Goal: Task Accomplishment & Management: Use online tool/utility

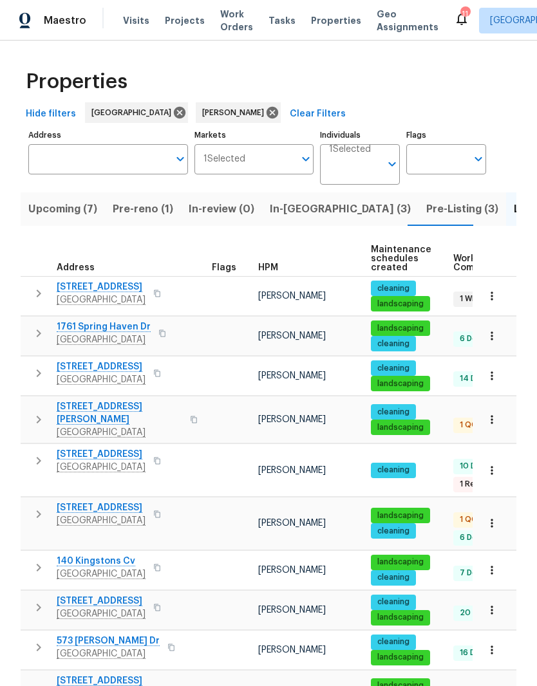
click at [426, 212] on span "Pre-Listing (3)" at bounding box center [462, 209] width 72 height 18
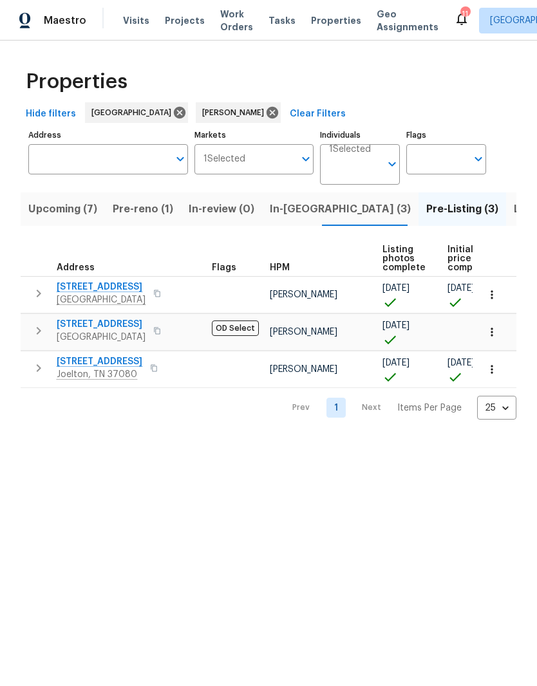
click at [116, 369] on span "Joelton, TN 37080" at bounding box center [100, 374] width 86 height 13
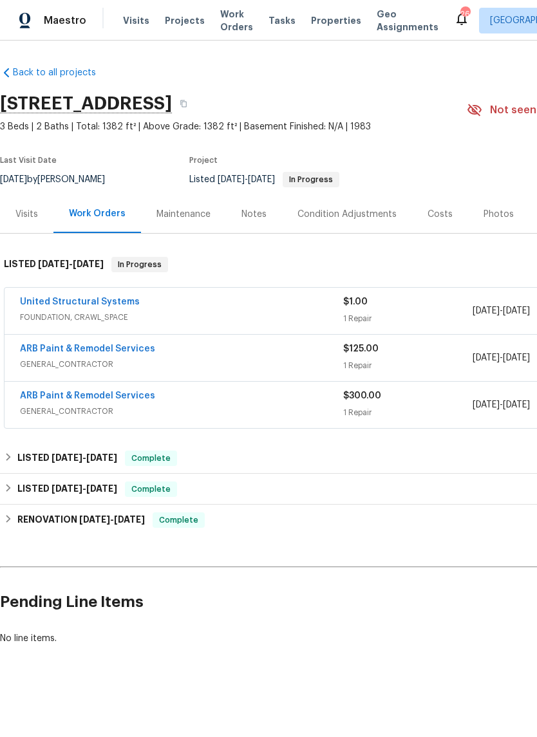
click at [104, 306] on link "United Structural Systems" at bounding box center [80, 301] width 120 height 9
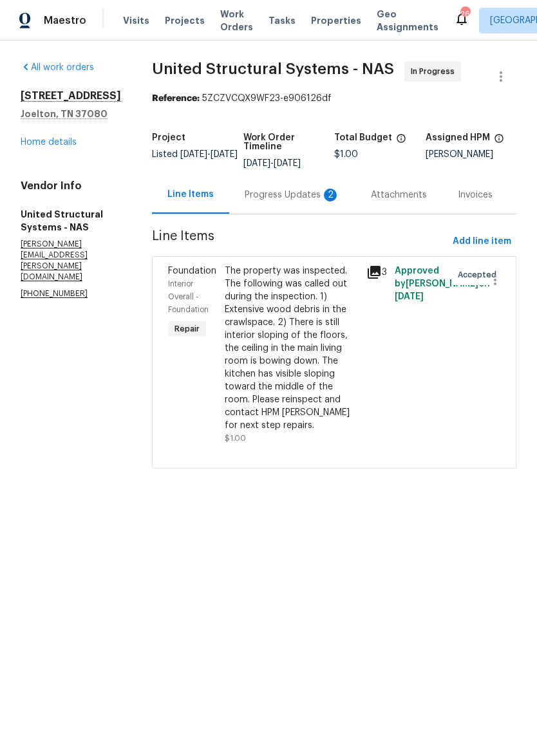
click at [319, 205] on div "Progress Updates 2" at bounding box center [292, 195] width 126 height 38
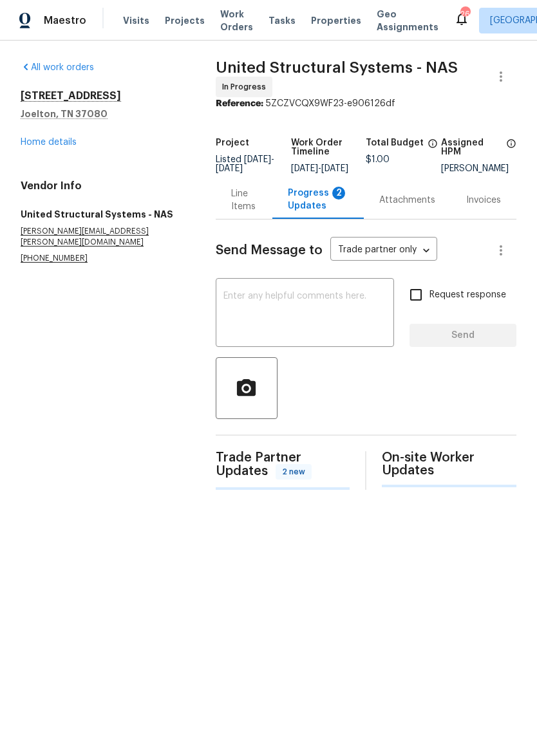
click at [336, 321] on textarea at bounding box center [304, 314] width 163 height 45
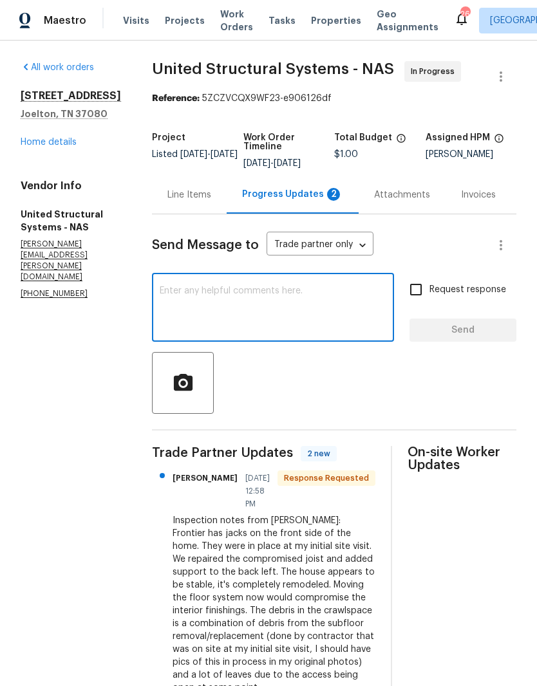
click at [294, 196] on div "Progress Updates 2" at bounding box center [292, 194] width 101 height 13
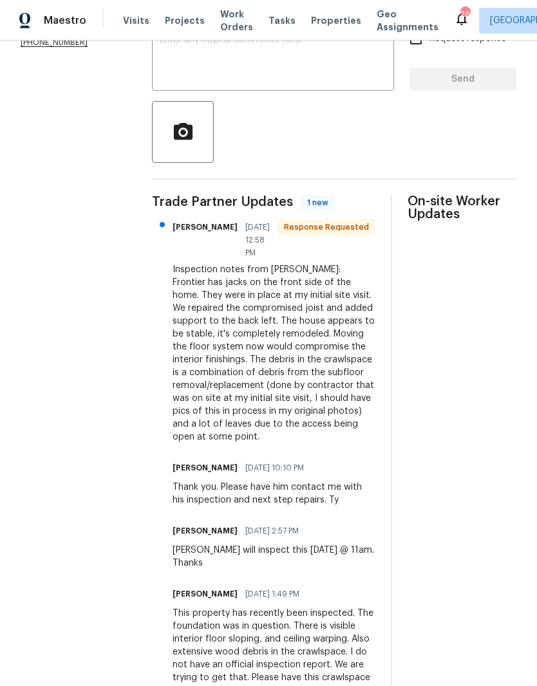
scroll to position [253, 0]
